Goal: Check status

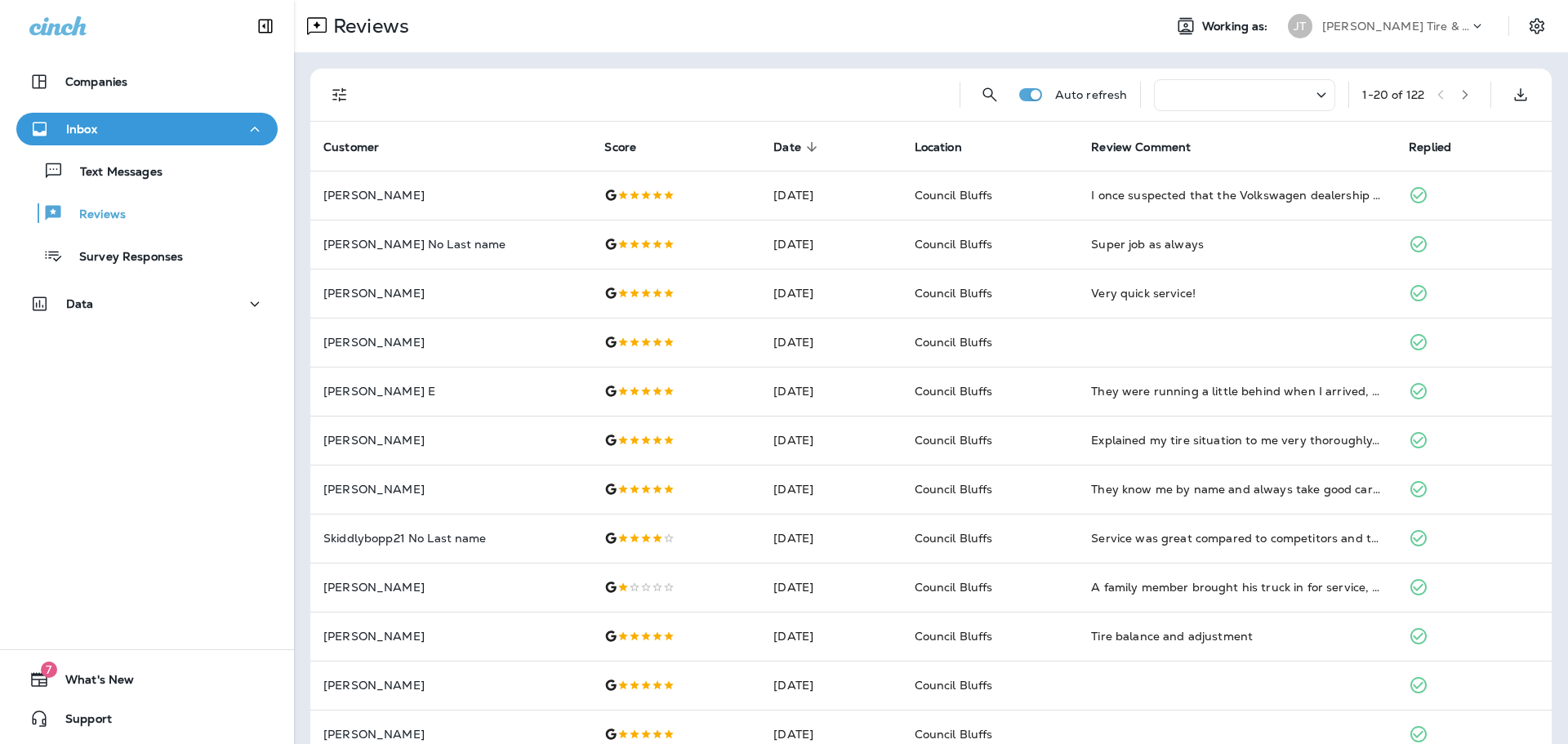
click at [95, 534] on div "Companies Inbox Text Messages Reviews Survey Responses Data 7 What's New Support" at bounding box center [147, 372] width 294 height 744
